Goal: Find contact information: Find contact information

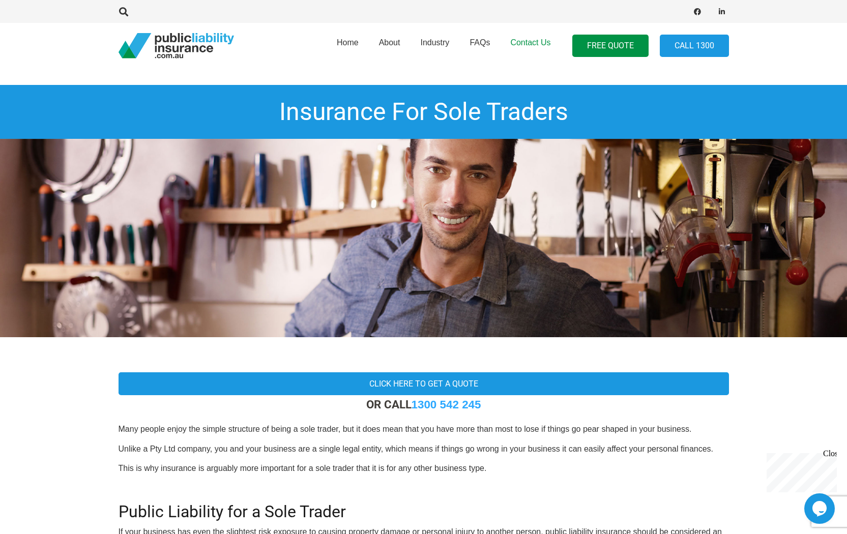
click at [535, 39] on span "Contact Us" at bounding box center [530, 42] width 40 height 9
click at [611, 55] on link "FREE QUOTE" at bounding box center [610, 46] width 76 height 23
click at [533, 42] on span "Contact Us" at bounding box center [530, 42] width 40 height 9
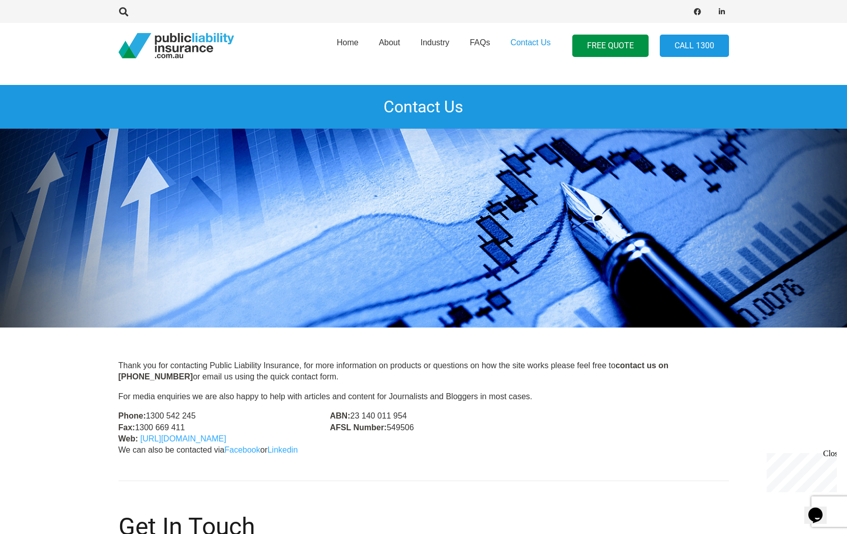
drag, startPoint x: 109, startPoint y: 25, endPoint x: 150, endPoint y: 46, distance: 45.5
click at [150, 46] on div "Home About Industry FAQs Contact Us FREE QUOTE Call 1300" at bounding box center [423, 46] width 847 height 46
drag, startPoint x: 251, startPoint y: 62, endPoint x: 188, endPoint y: 61, distance: 63.1
click at [188, 61] on div "Home About Industry FAQs Contact Us FREE QUOTE Call 1300" at bounding box center [424, 46] width 611 height 46
drag, startPoint x: 103, startPoint y: 23, endPoint x: 176, endPoint y: 60, distance: 81.5
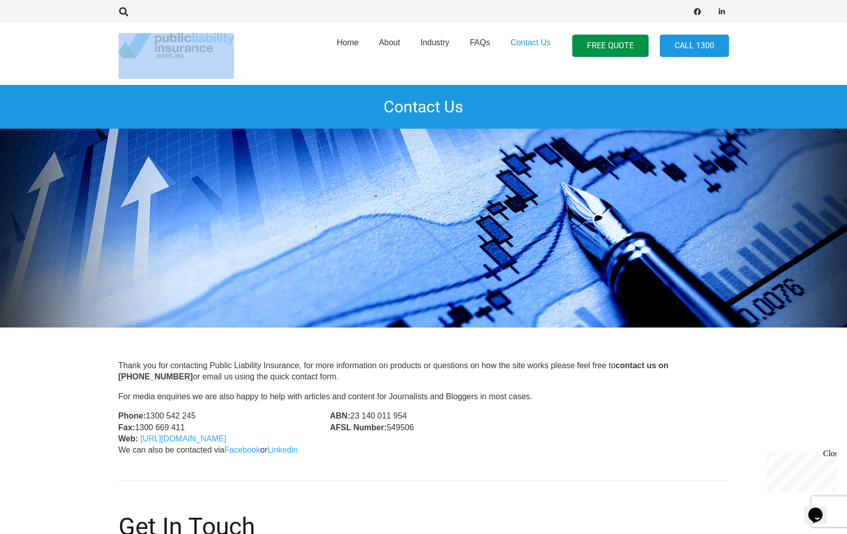
click at [176, 60] on div "Home About Industry FAQs Contact Us FREE QUOTE Call 1300" at bounding box center [423, 46] width 847 height 46
click at [109, 28] on div "Home About Industry FAQs Contact Us FREE QUOTE Call 1300" at bounding box center [423, 46] width 847 height 46
click at [834, 455] on div "Close" at bounding box center [829, 455] width 13 height 13
